Goal: Information Seeking & Learning: Learn about a topic

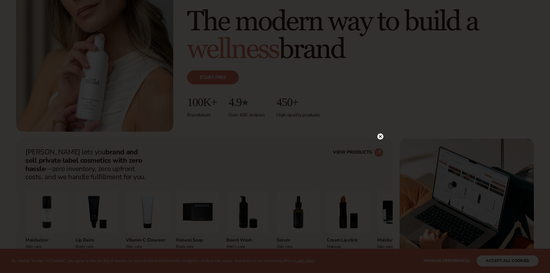
scroll to position [144, 0]
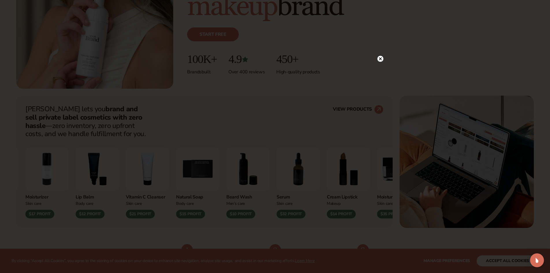
click at [381, 59] on icon at bounding box center [380, 58] width 3 height 3
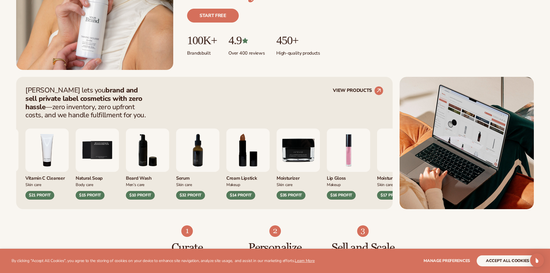
scroll to position [173, 0]
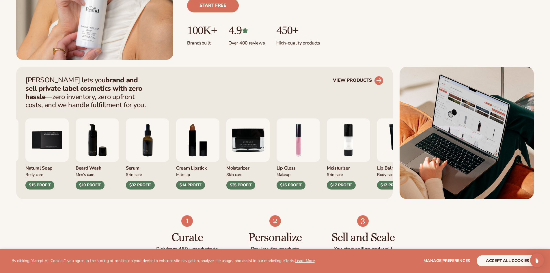
click at [340, 78] on link "VIEW PRODUCTS" at bounding box center [358, 80] width 51 height 9
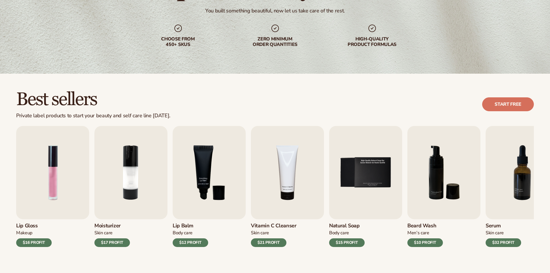
scroll to position [173, 0]
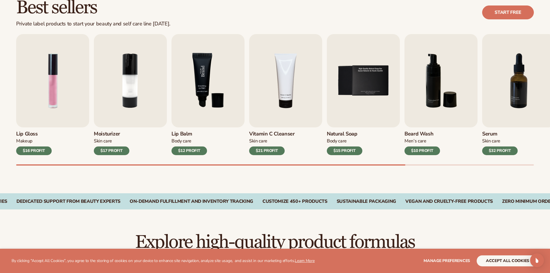
click at [220, 98] on img "3 / 9" at bounding box center [208, 80] width 73 height 93
click at [197, 84] on img "3 / 9" at bounding box center [208, 80] width 73 height 93
click at [186, 153] on div "$12 PROFIT" at bounding box center [190, 150] width 36 height 9
click at [204, 85] on img "3 / 9" at bounding box center [208, 80] width 73 height 93
click at [203, 50] on img "3 / 9" at bounding box center [208, 80] width 73 height 93
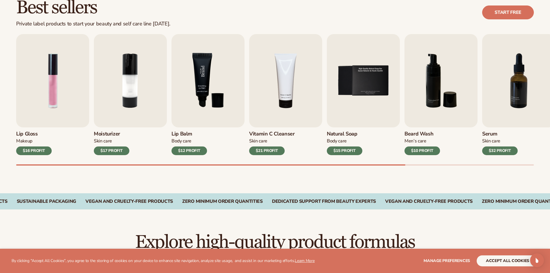
click at [203, 50] on img "3 / 9" at bounding box center [208, 80] width 73 height 93
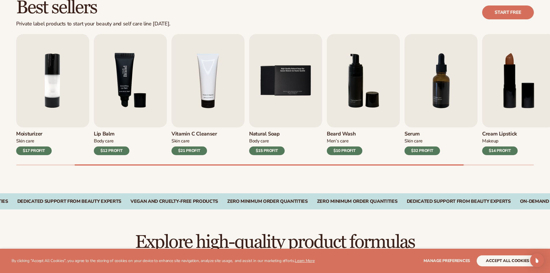
click at [140, 97] on img "3 / 9" at bounding box center [130, 80] width 73 height 93
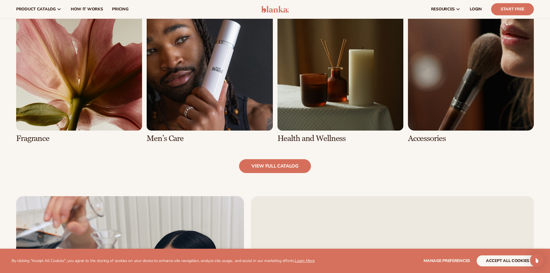
scroll to position [404, 0]
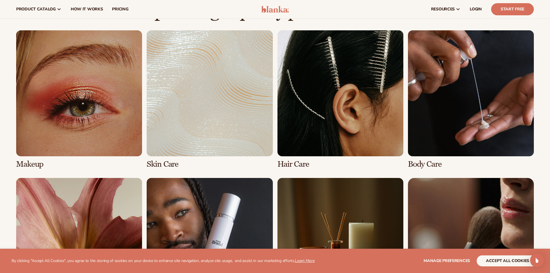
click at [177, 105] on link "2 / 8" at bounding box center [210, 99] width 126 height 138
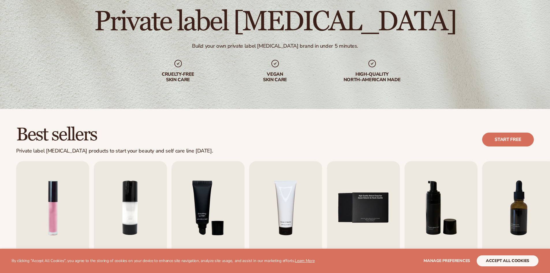
scroll to position [115, 0]
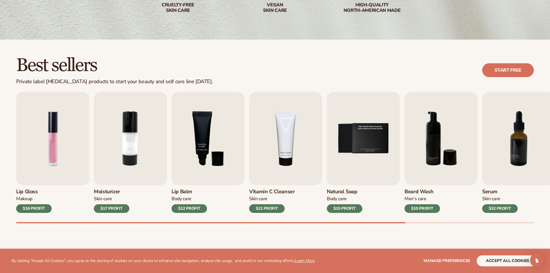
click at [190, 171] on img "3 / 9" at bounding box center [208, 138] width 73 height 93
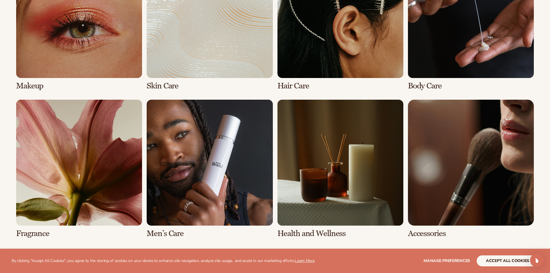
scroll to position [635, 0]
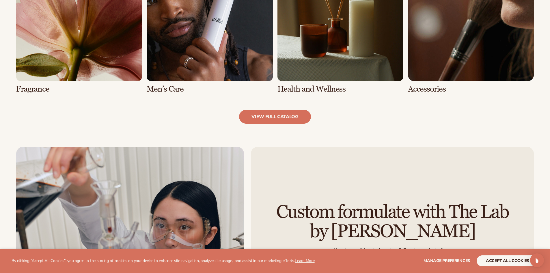
click at [80, 44] on link "5 / 8" at bounding box center [79, 24] width 126 height 138
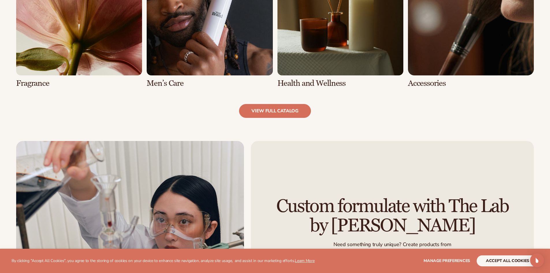
scroll to position [722, 0]
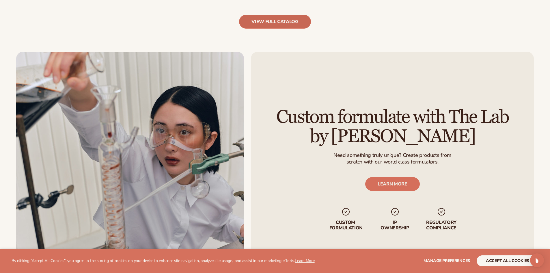
click at [279, 20] on link "view full catalog" at bounding box center [275, 22] width 72 height 14
